Goal: Transaction & Acquisition: Purchase product/service

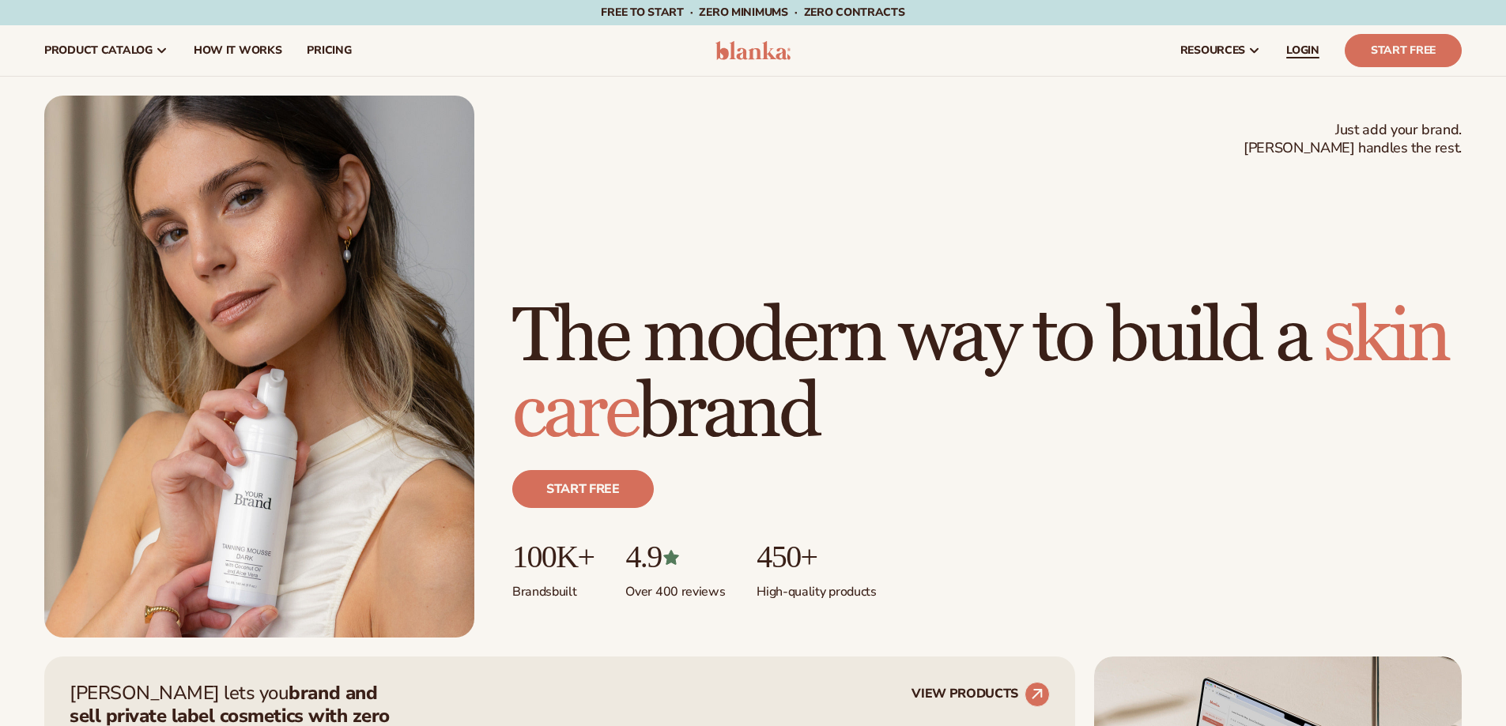
click at [1298, 47] on span "LOGIN" at bounding box center [1302, 50] width 33 height 13
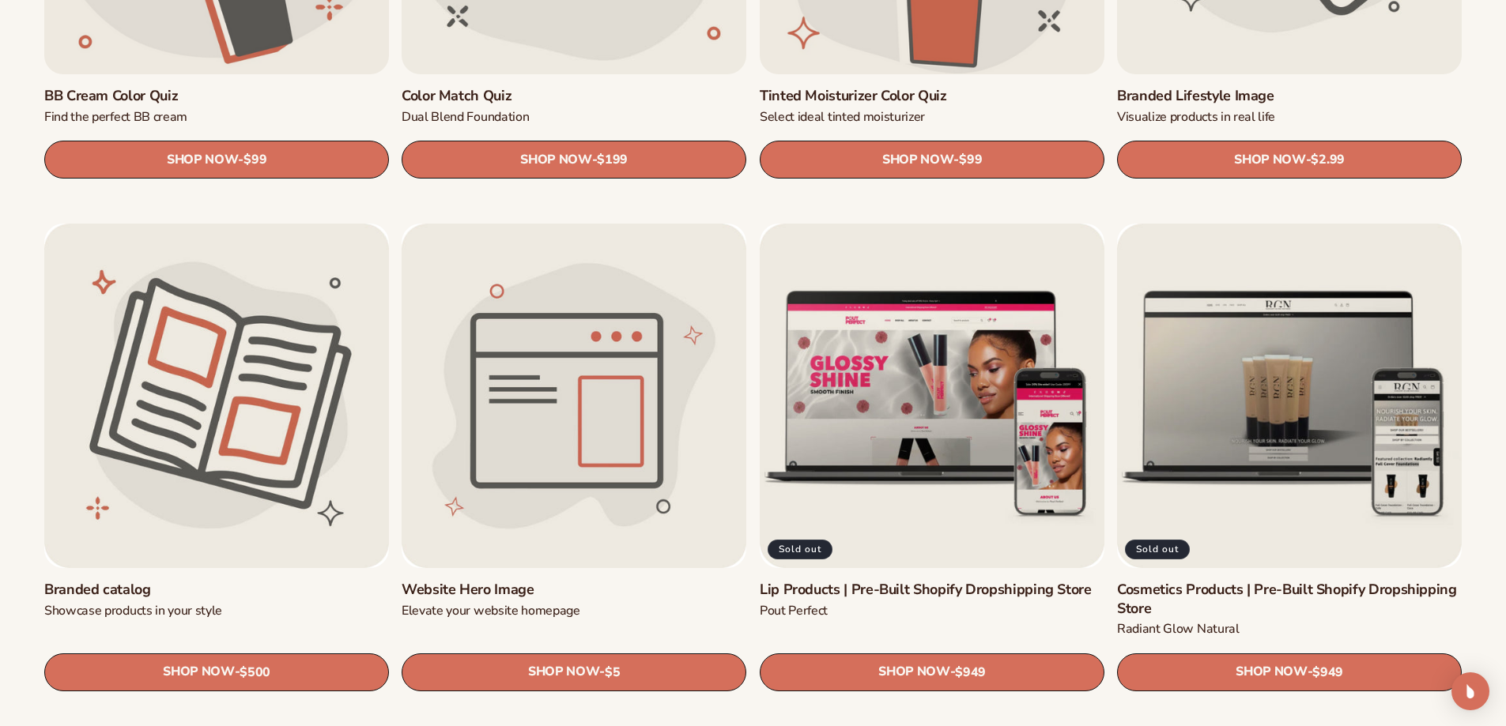
scroll to position [1895, 0]
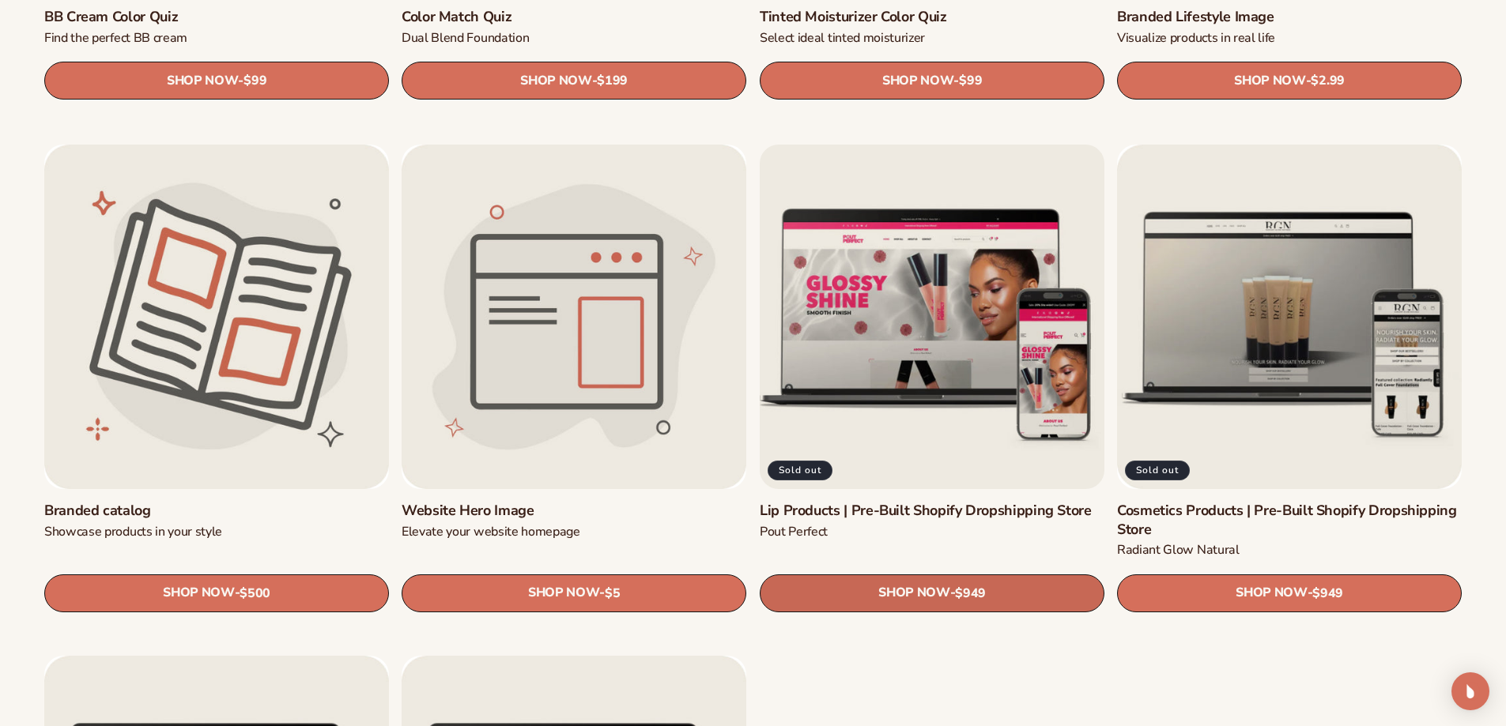
click at [953, 594] on link "SHOP NOW - Regular price $949 Sale price $949 Regular price Unit price / per" at bounding box center [932, 593] width 345 height 38
